Goal: Transaction & Acquisition: Purchase product/service

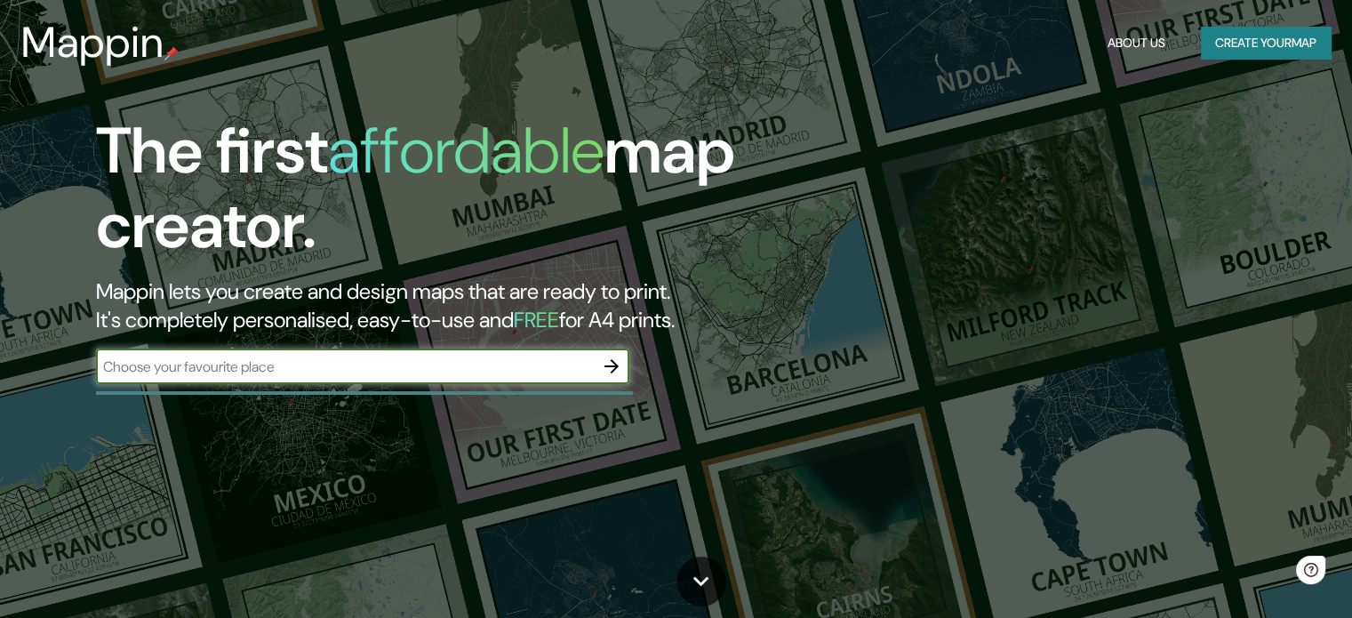
click at [410, 373] on input "text" at bounding box center [345, 367] width 498 height 20
type input "simbal"
click at [611, 362] on icon "button" at bounding box center [611, 366] width 21 height 21
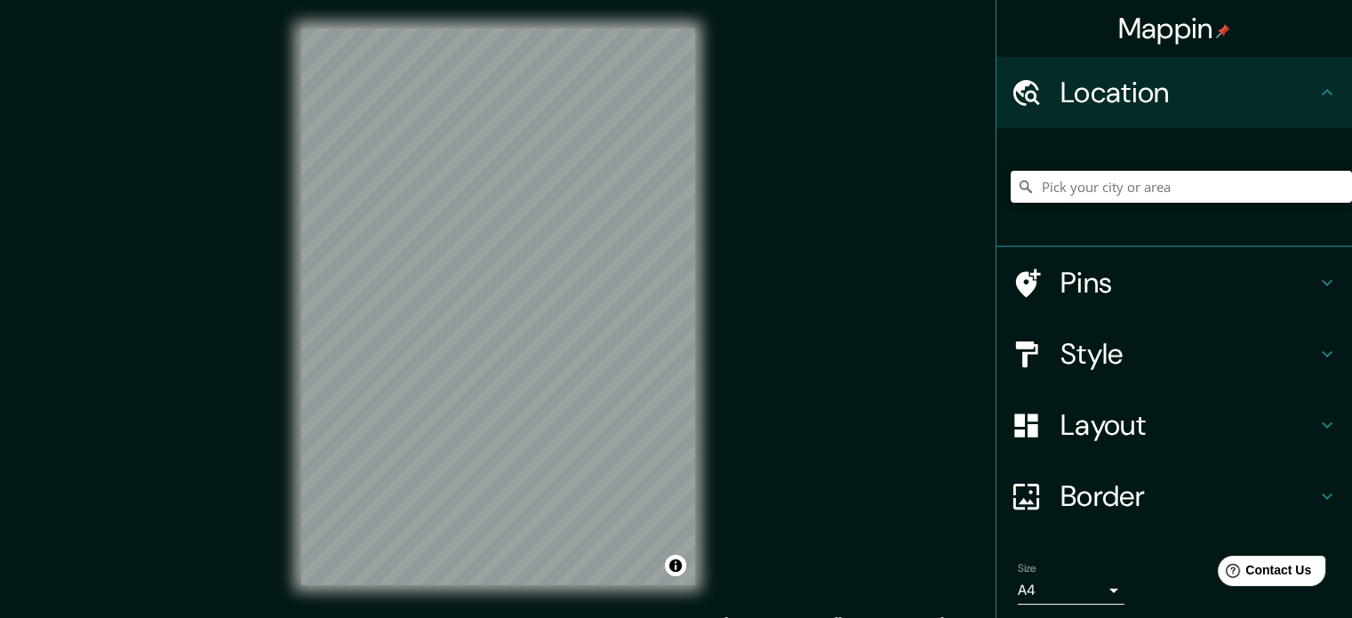
click at [1150, 182] on input "Pick your city or area" at bounding box center [1181, 187] width 341 height 32
click at [1189, 89] on h4 "Location" at bounding box center [1189, 93] width 256 height 36
click at [1145, 84] on h4 "Location" at bounding box center [1189, 93] width 256 height 36
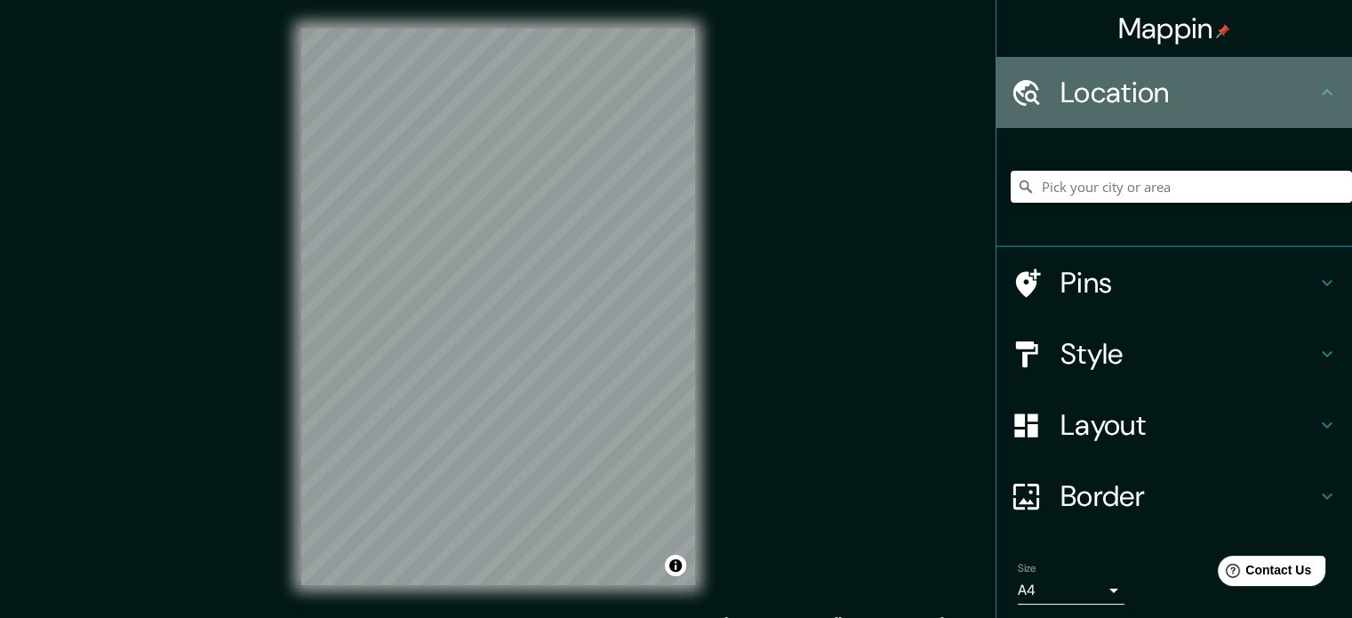
click at [1145, 84] on h4 "Location" at bounding box center [1189, 93] width 256 height 36
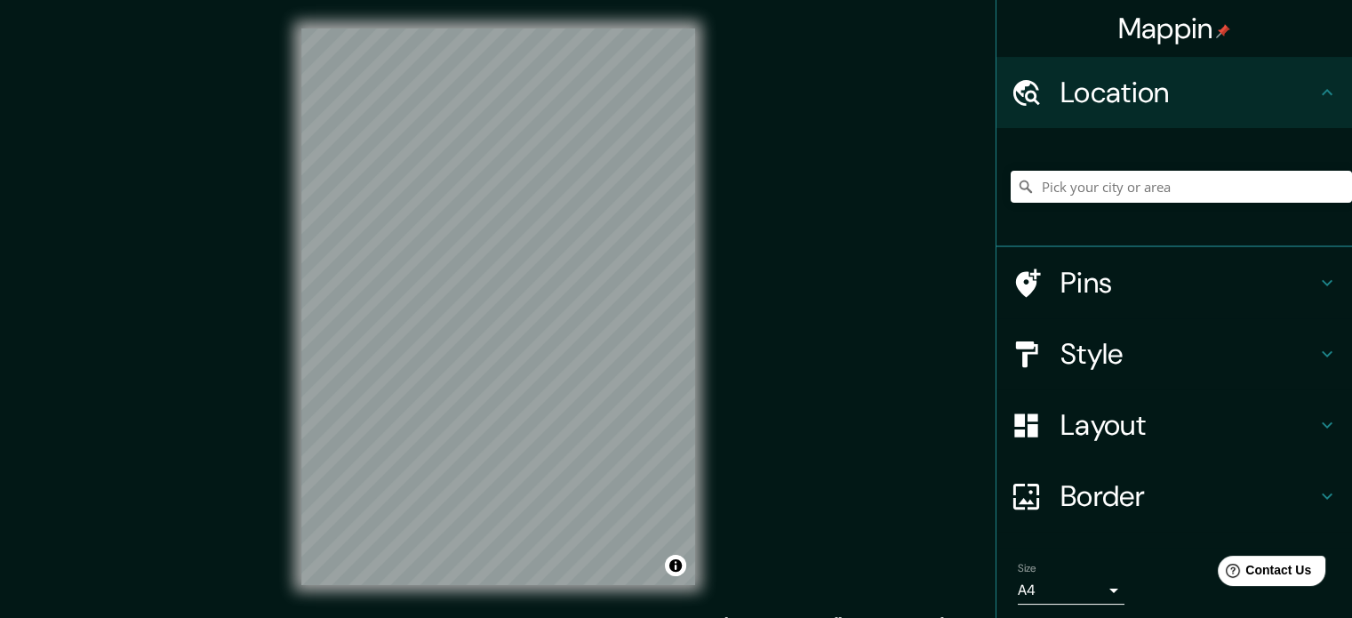
click at [1145, 84] on h4 "Location" at bounding box center [1189, 93] width 256 height 36
click at [1064, 85] on h4 "Location" at bounding box center [1189, 93] width 256 height 36
click at [1149, 351] on h4 "Style" at bounding box center [1189, 354] width 256 height 36
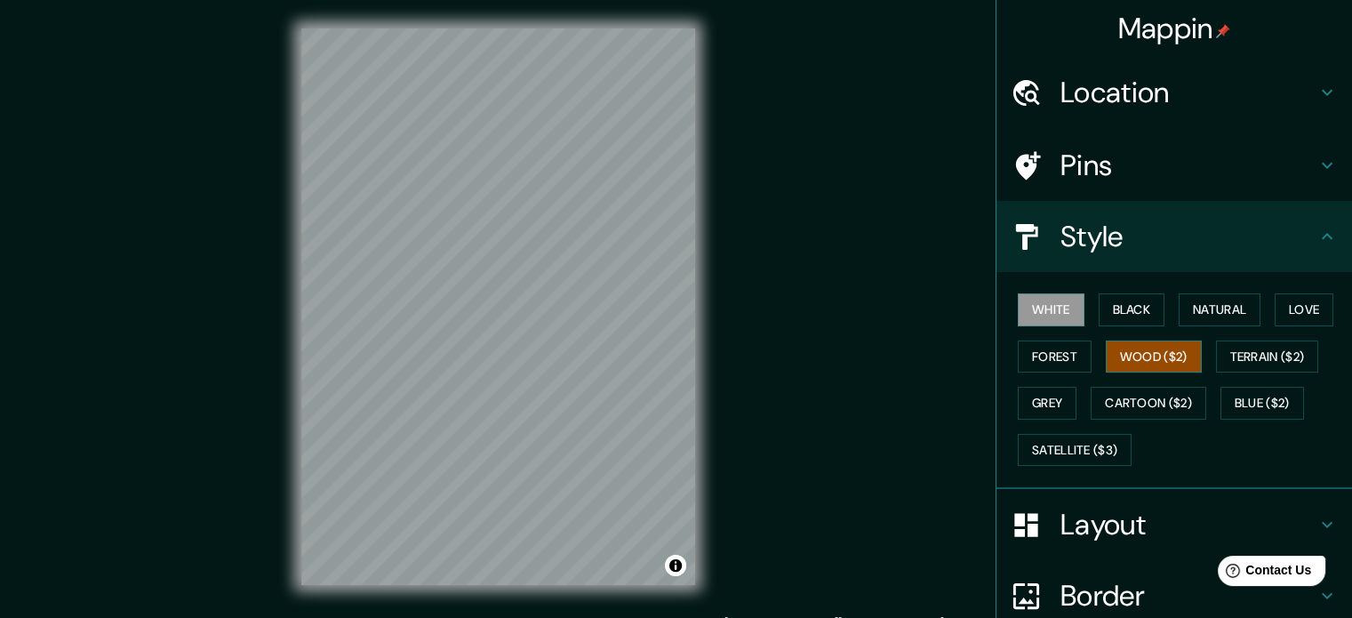
click at [1106, 358] on button "Wood ($2)" at bounding box center [1154, 357] width 96 height 33
click at [1065, 96] on h4 "Location" at bounding box center [1189, 93] width 256 height 36
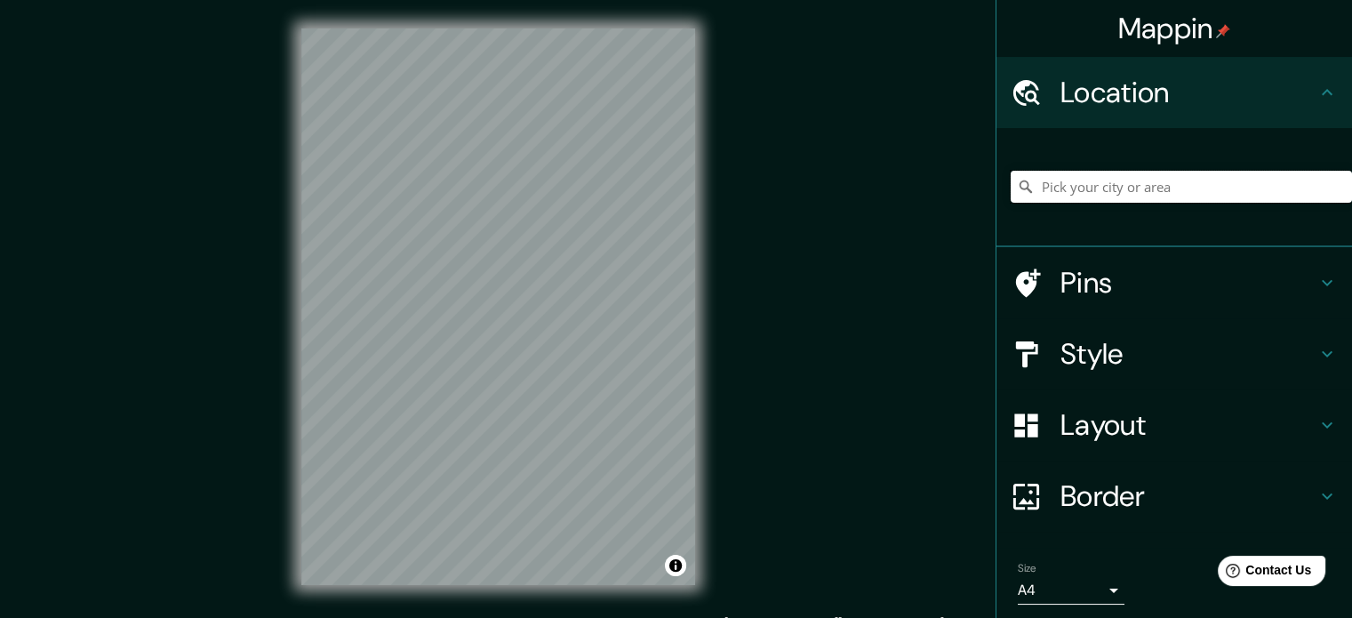
click at [1150, 179] on input "Pick your city or area" at bounding box center [1181, 187] width 341 height 32
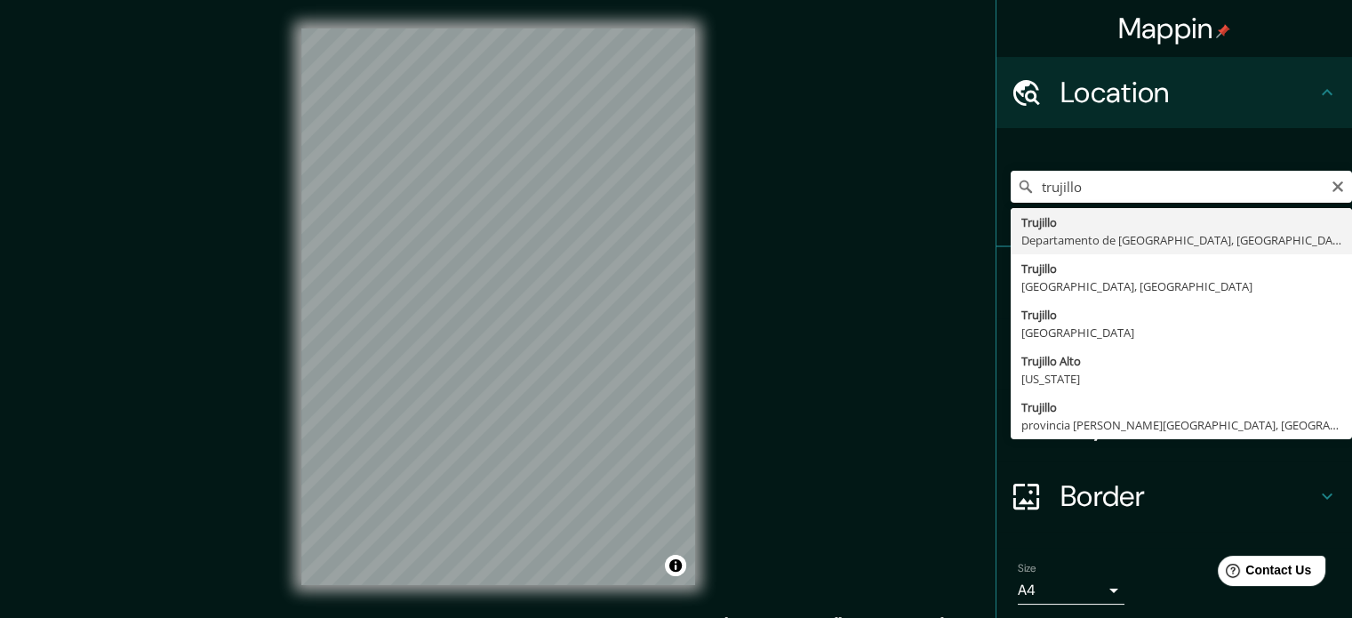
type input "[GEOGRAPHIC_DATA], [GEOGRAPHIC_DATA], [GEOGRAPHIC_DATA]"
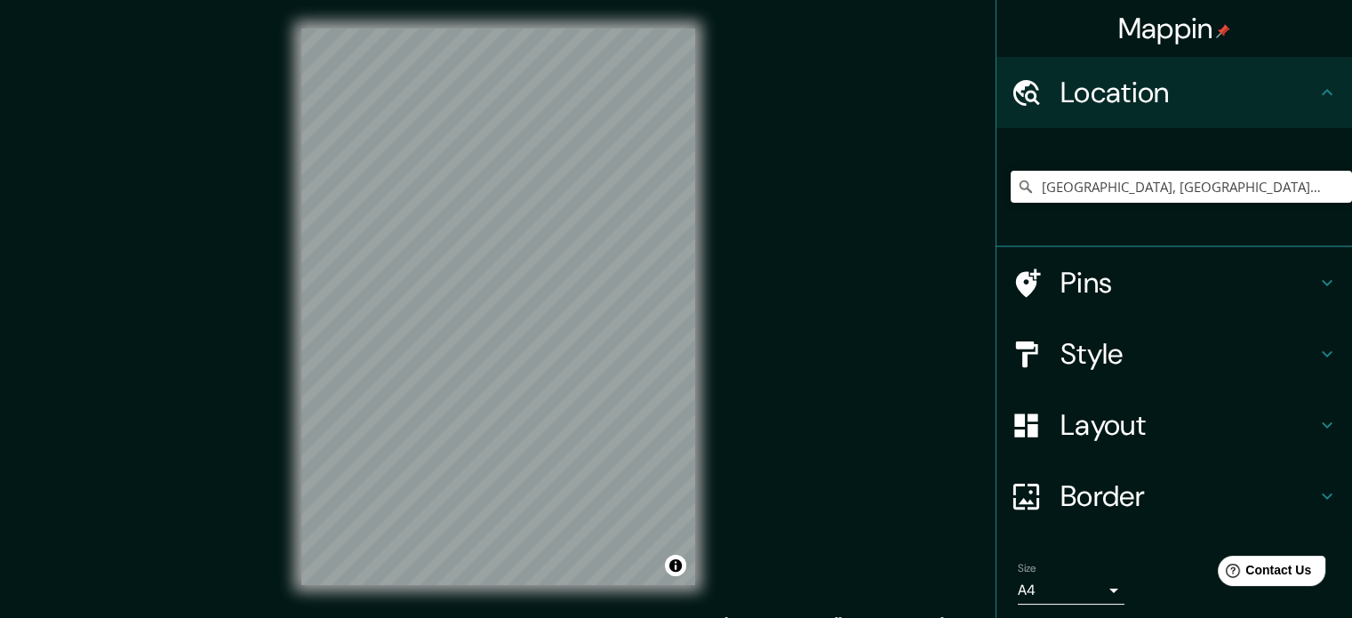
click at [1106, 363] on h4 "Style" at bounding box center [1189, 354] width 256 height 36
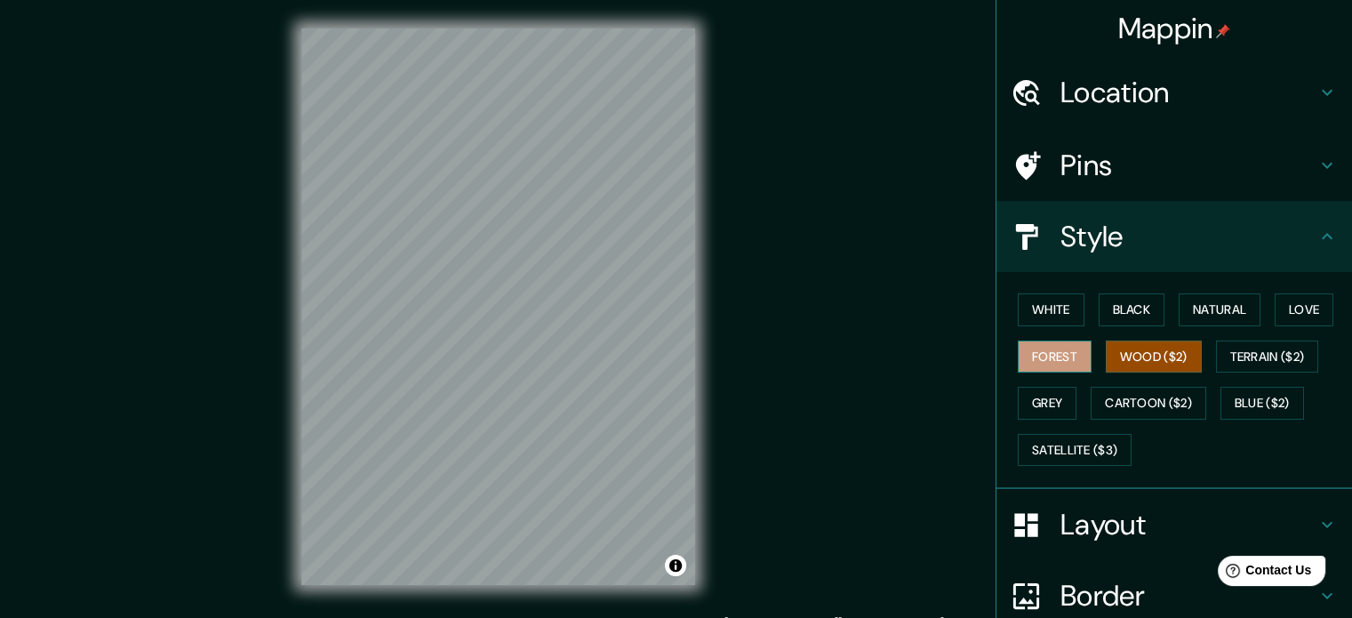
click at [1061, 344] on button "Forest" at bounding box center [1055, 357] width 74 height 33
click at [1231, 309] on button "Natural" at bounding box center [1220, 309] width 82 height 33
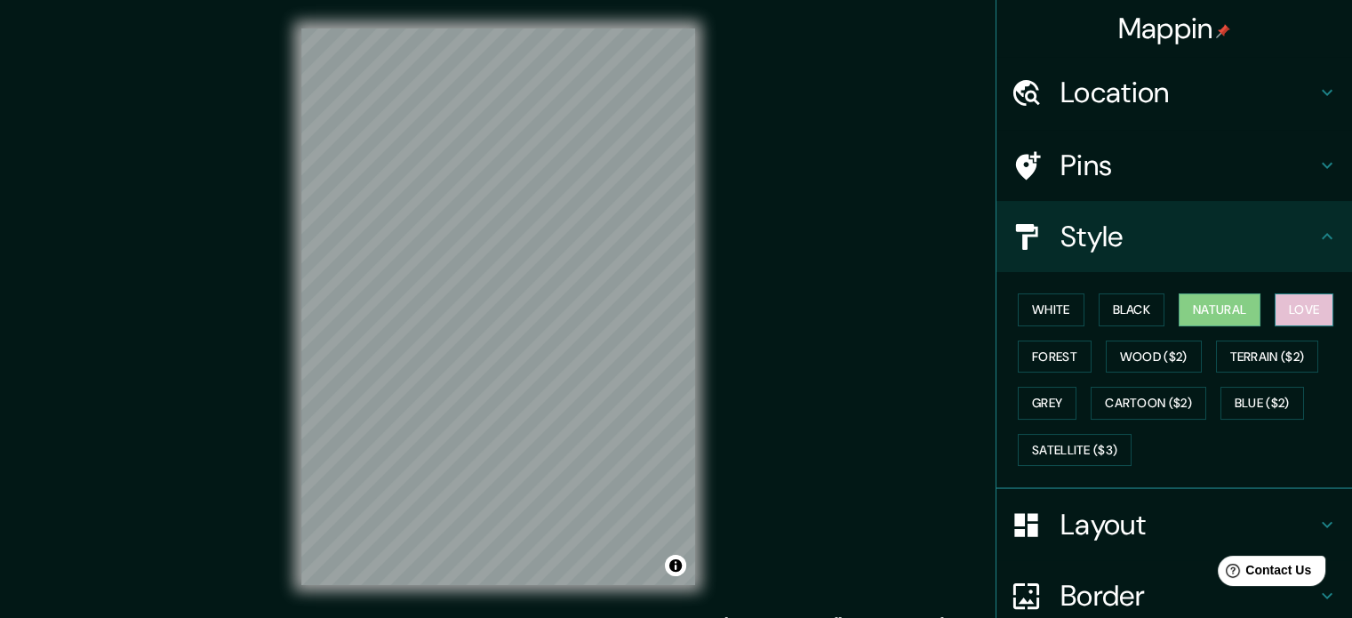
click at [1290, 308] on button "Love" at bounding box center [1304, 309] width 59 height 33
click at [1238, 349] on button "Terrain ($2)" at bounding box center [1267, 357] width 103 height 33
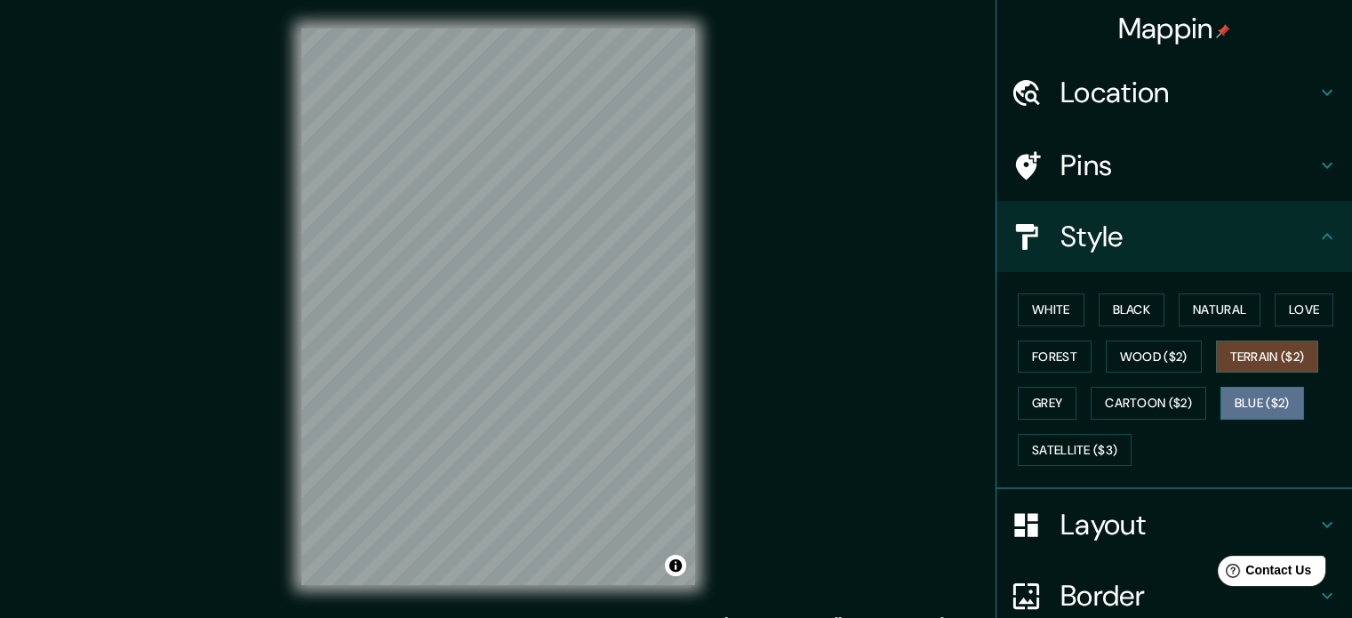
click at [1239, 393] on button "Blue ($2)" at bounding box center [1263, 403] width 84 height 33
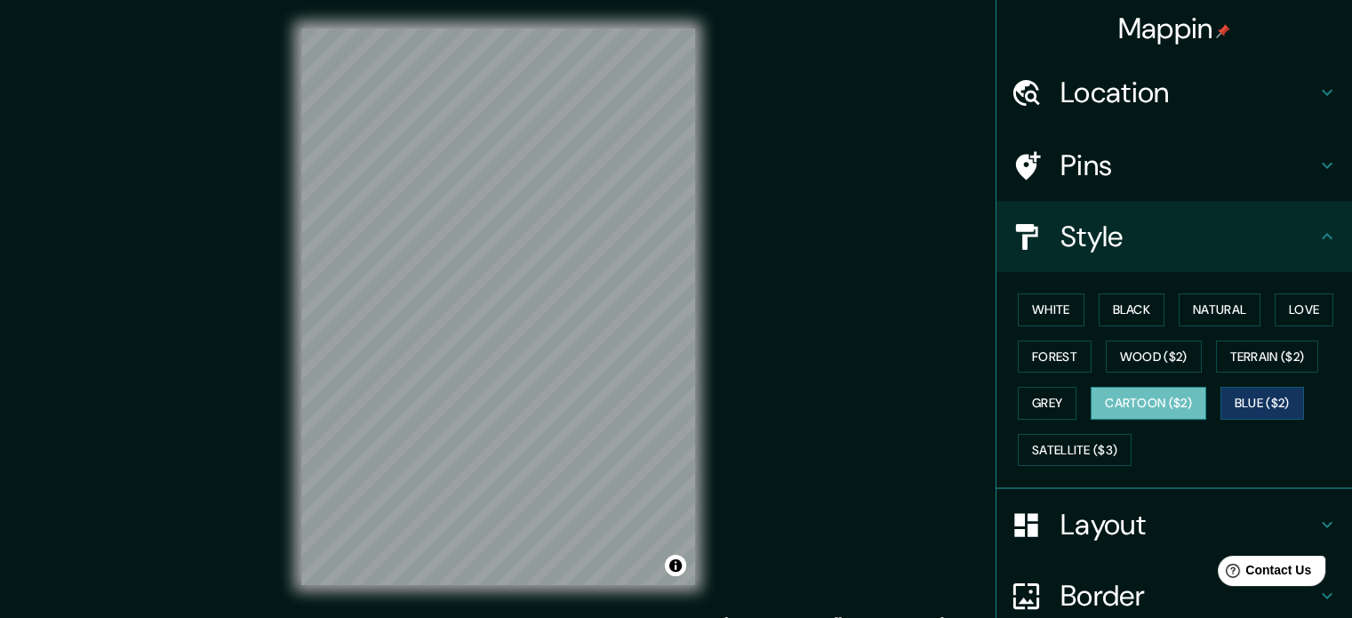
click at [1168, 394] on button "Cartoon ($2)" at bounding box center [1149, 403] width 116 height 33
click at [1054, 397] on button "Grey" at bounding box center [1047, 403] width 59 height 33
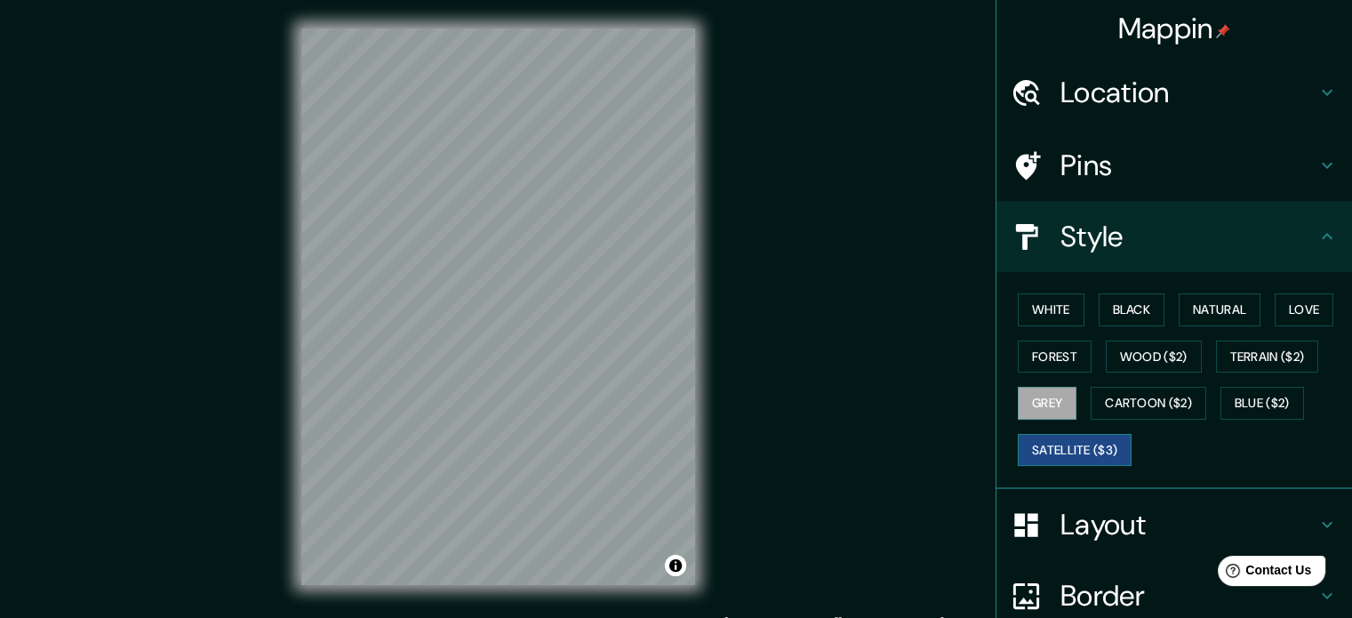
click at [1078, 451] on button "Satellite ($3)" at bounding box center [1075, 450] width 114 height 33
